Goal: Task Accomplishment & Management: Use online tool/utility

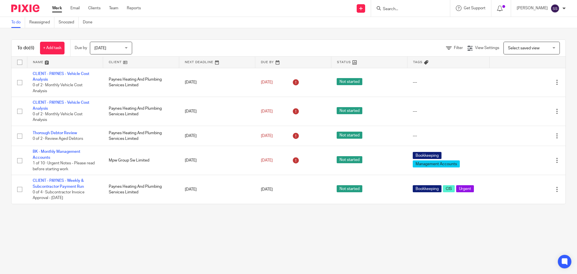
click at [410, 11] on input "Search" at bounding box center [407, 9] width 51 height 5
drag, startPoint x: 407, startPoint y: 10, endPoint x: 379, endPoint y: 12, distance: 27.6
click at [379, 12] on div "cv" at bounding box center [409, 8] width 66 height 7
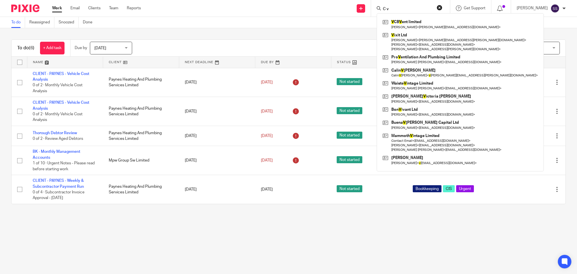
type input "C v"
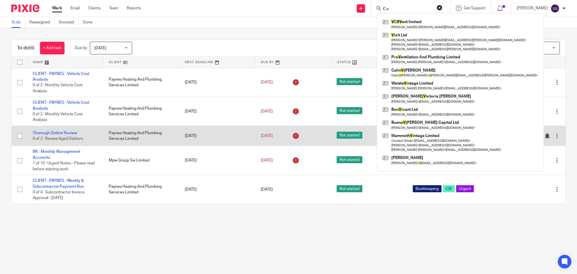
drag, startPoint x: 135, startPoint y: 215, endPoint x: 163, endPoint y: 138, distance: 81.9
click at [142, 204] on main "To do Reassigned Snoozed Done To do (6) + Add task Due by [DATE] [DATE] [DATE] …" at bounding box center [288, 137] width 577 height 274
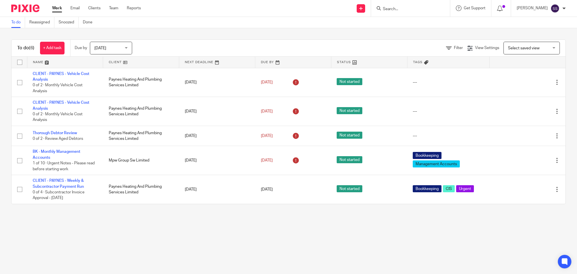
click at [146, 227] on main "To do Reassigned Snoozed Done To do (6) + Add task Due by [DATE] [DATE] [DATE] …" at bounding box center [288, 137] width 577 height 274
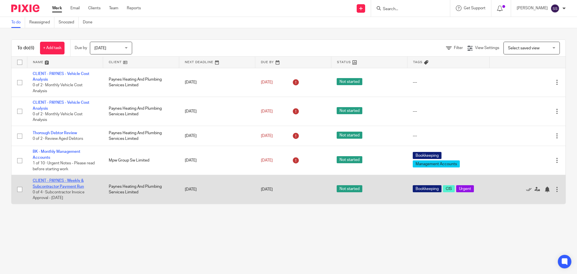
click at [59, 184] on link "CLIENT - PAYNES - Weekly & Subcontractor Payment Run" at bounding box center [58, 183] width 51 height 10
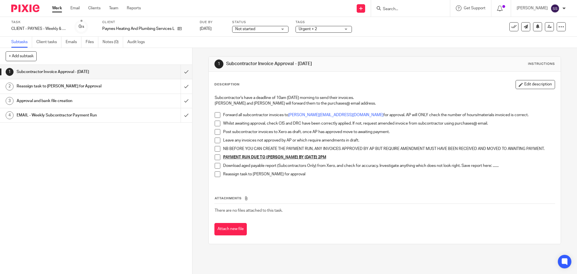
click at [215, 121] on span at bounding box center [218, 123] width 6 height 6
click at [216, 127] on li "Whilst awaiting approval, check CIS and DRC have been correctly applied. If not…" at bounding box center [385, 124] width 340 height 8
click at [216, 130] on span at bounding box center [218, 132] width 6 height 6
click at [215, 140] on span at bounding box center [218, 140] width 6 height 6
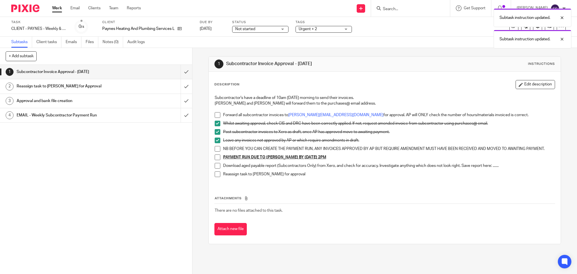
click at [215, 144] on li "Leave any invoices not approved by AP or which require amendments in draft." at bounding box center [385, 141] width 340 height 8
click at [215, 149] on span at bounding box center [218, 149] width 6 height 6
click at [215, 160] on span at bounding box center [218, 157] width 6 height 6
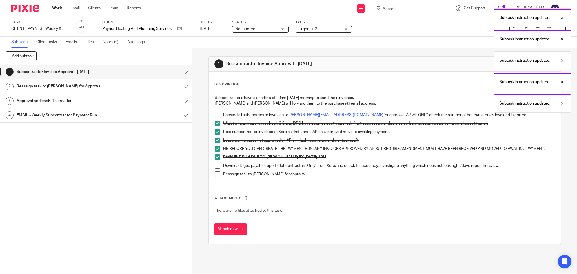
click at [215, 164] on span at bounding box center [218, 166] width 6 height 6
drag, startPoint x: 213, startPoint y: 171, endPoint x: 217, endPoint y: 158, distance: 13.9
click at [215, 171] on span at bounding box center [218, 174] width 6 height 6
click at [215, 113] on span at bounding box center [218, 115] width 6 height 6
click at [73, 86] on h1 "Reassign task to [PERSON_NAME] for Approval" at bounding box center [70, 86] width 106 height 8
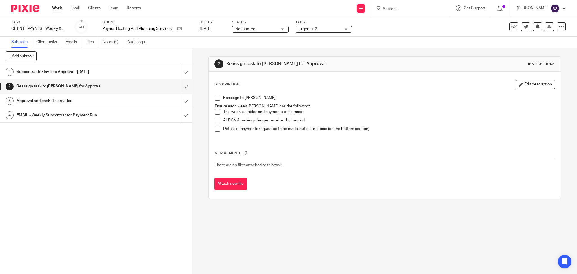
click at [74, 107] on link "3 Approval and bank file creation" at bounding box center [90, 101] width 180 height 14
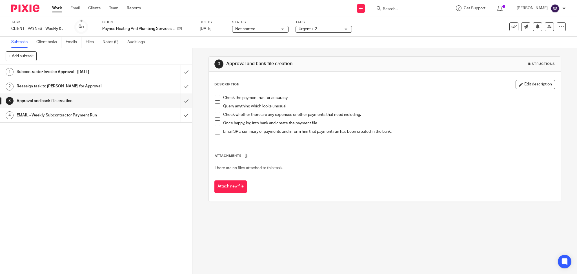
click at [81, 114] on h1 "EMAIL - Weekly Subcontractor Payment Run" at bounding box center [70, 115] width 106 height 8
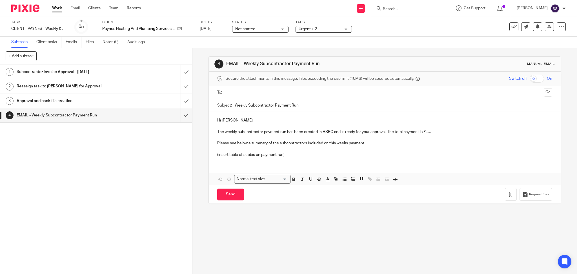
click at [62, 8] on ul "Work Email Clients Team Reports" at bounding box center [100, 8] width 97 height 6
